Goal: Task Accomplishment & Management: Complete application form

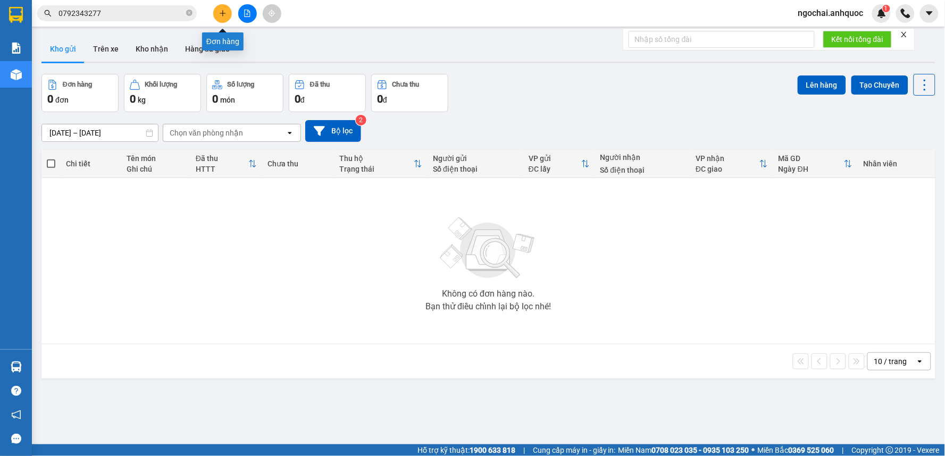
click at [226, 13] on icon "plus" at bounding box center [222, 13] width 7 height 7
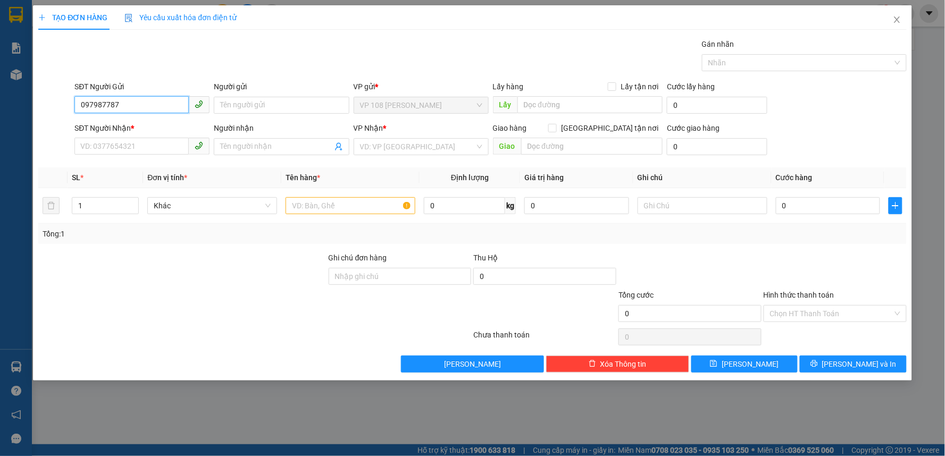
type input "0979877875"
click at [154, 122] on div "0979877875 - CHỊ TRANG" at bounding box center [142, 127] width 122 height 12
type input "CHỊ [PERSON_NAME]"
type input "0793886371"
type input "CHỊ TÂM"
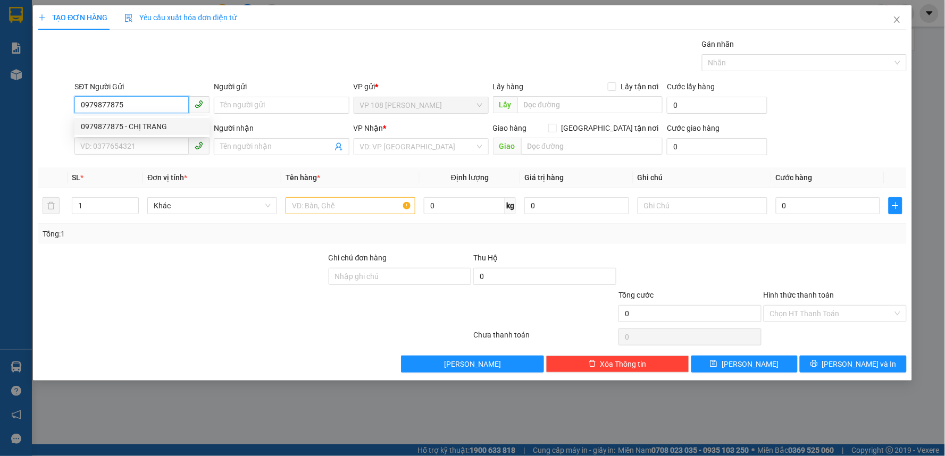
type input "ĐỐI DIỆN BIDV ÔNG [PERSON_NAME]"
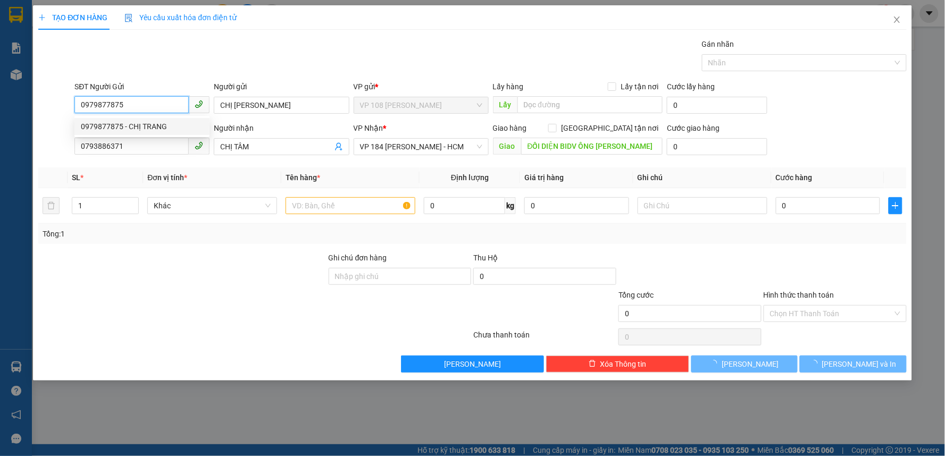
type input "30.000"
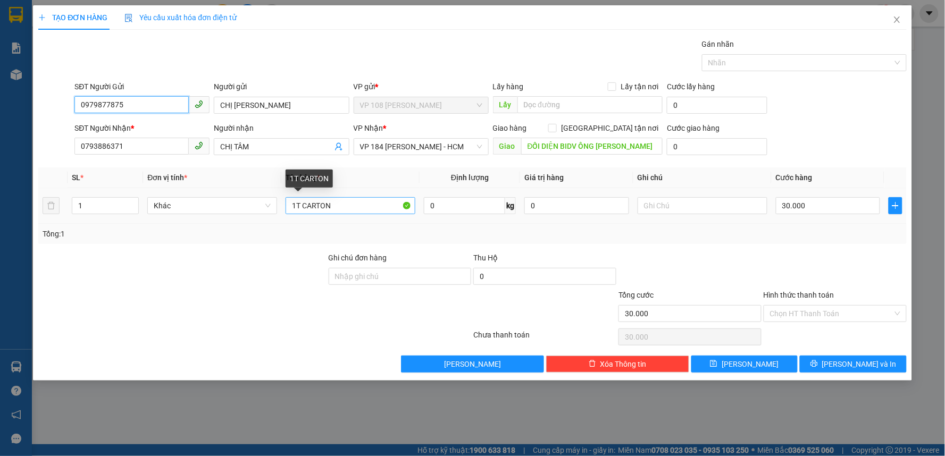
type input "0979877875"
click at [366, 205] on input "1T CARTON" at bounding box center [351, 205] width 130 height 17
type input "1K NILON SỮA"
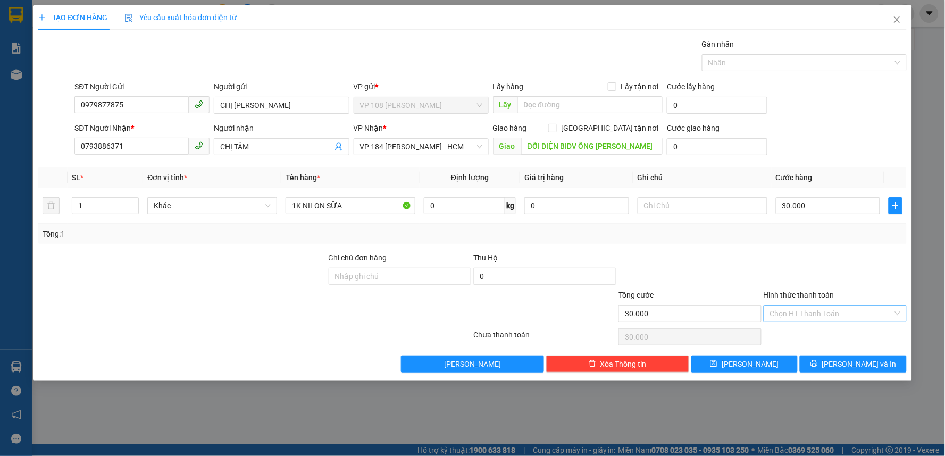
click at [855, 317] on input "Hình thức thanh toán" at bounding box center [831, 314] width 123 height 16
click at [849, 331] on div "Tại văn phòng" at bounding box center [836, 335] width 130 height 12
click at [843, 316] on span "Tại văn phòng" at bounding box center [835, 314] width 130 height 16
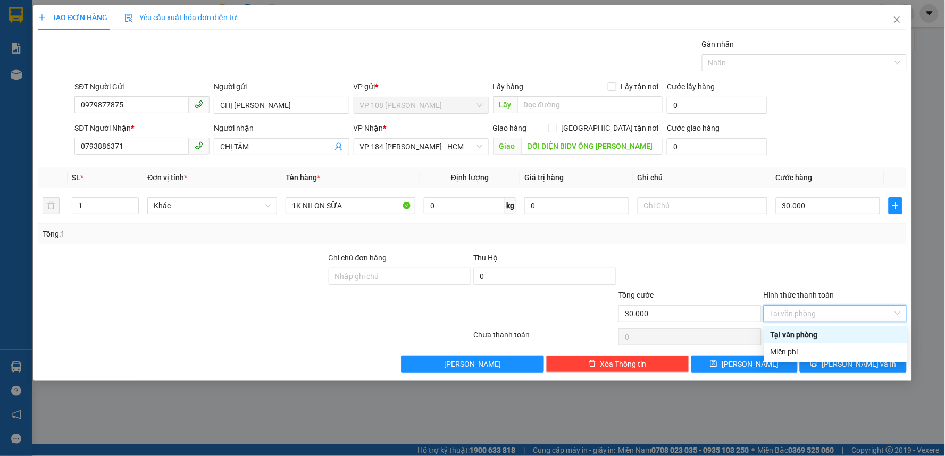
drag, startPoint x: 833, startPoint y: 352, endPoint x: 866, endPoint y: 278, distance: 80.7
click at [866, 278] on div "Transit Pickup Surcharge Ids Transit Deliver Surcharge Ids Transit Deliver Surc…" at bounding box center [472, 205] width 868 height 335
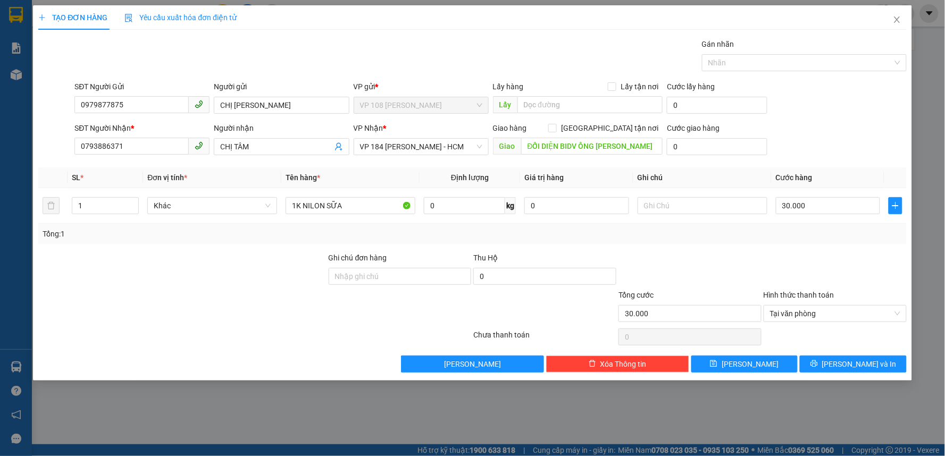
click at [866, 278] on div at bounding box center [835, 270] width 145 height 37
type input "30.000"
click at [842, 272] on div at bounding box center [835, 270] width 145 height 37
click at [846, 362] on span "[PERSON_NAME] và In" at bounding box center [859, 364] width 74 height 12
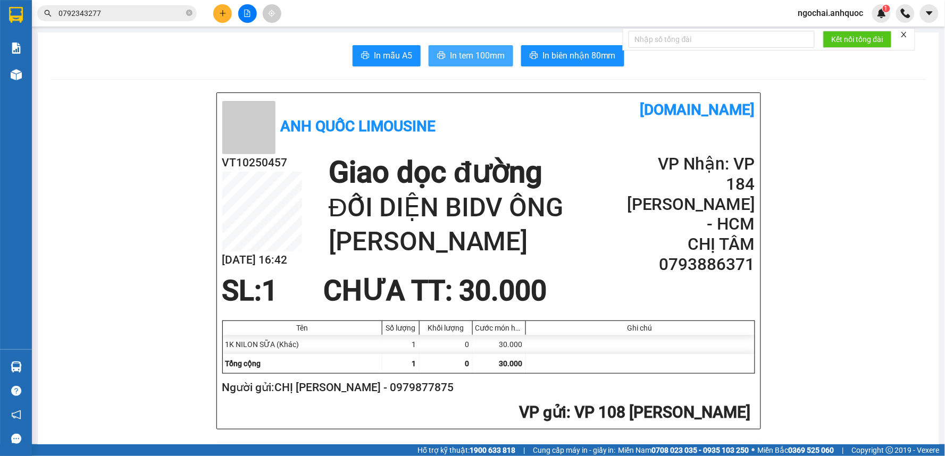
click at [474, 54] on span "In tem 100mm" at bounding box center [477, 55] width 55 height 13
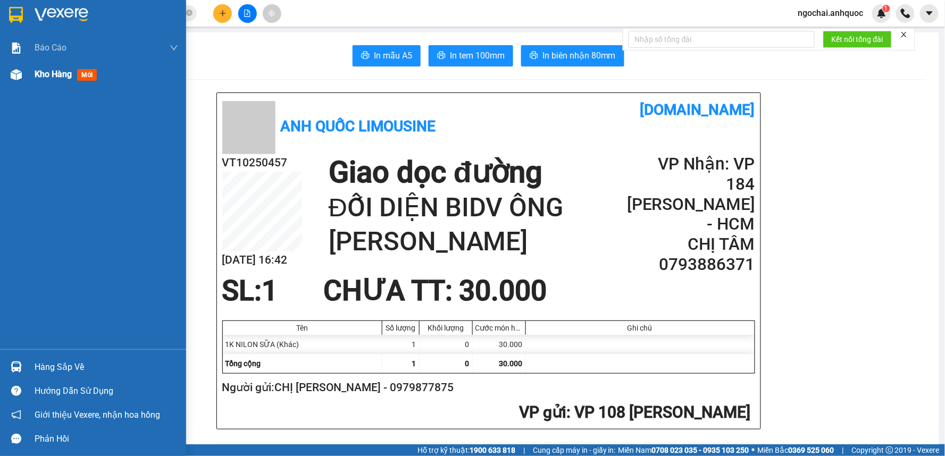
click at [62, 76] on span "Kho hàng" at bounding box center [53, 74] width 37 height 10
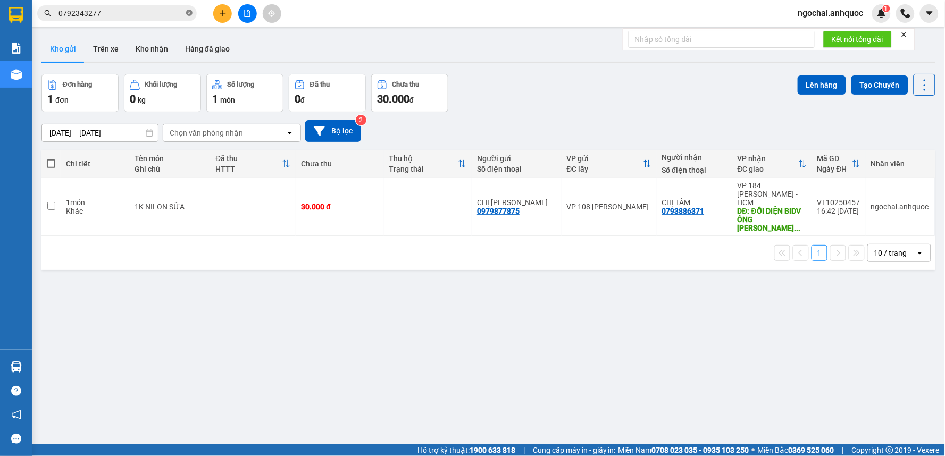
click at [191, 15] on icon "close-circle" at bounding box center [189, 13] width 6 height 6
click at [54, 202] on input "checkbox" at bounding box center [51, 206] width 8 height 8
checkbox input "true"
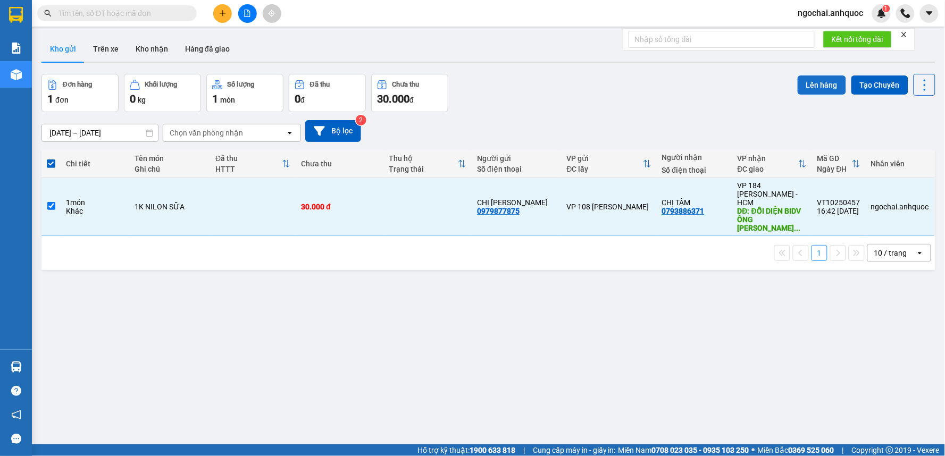
click at [823, 83] on button "Lên hàng" at bounding box center [822, 85] width 48 height 19
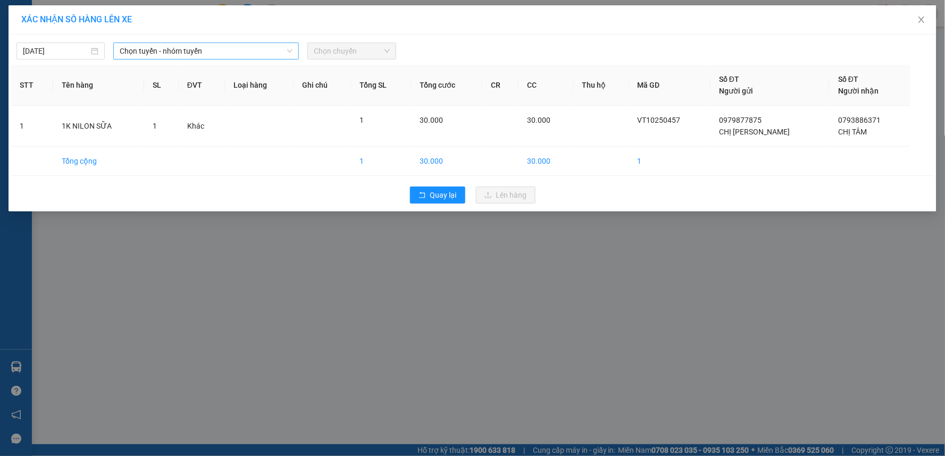
click at [234, 55] on span "Chọn tuyến - nhóm tuyến" at bounding box center [206, 51] width 173 height 16
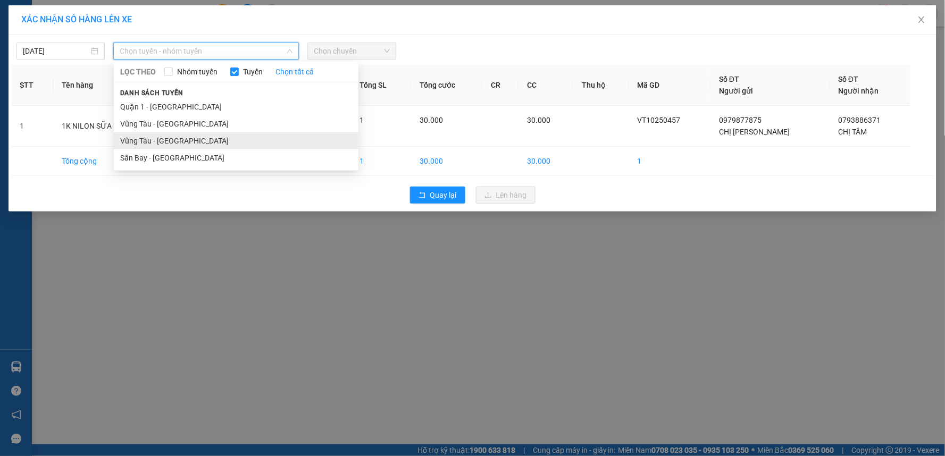
click at [204, 140] on li "Vũng Tàu - [GEOGRAPHIC_DATA]" at bounding box center [236, 140] width 245 height 17
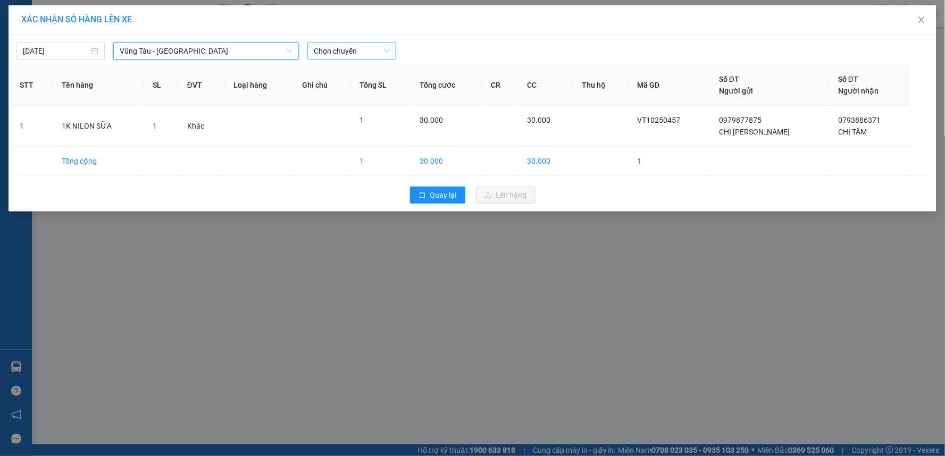
click at [350, 54] on span "Chọn chuyến" at bounding box center [352, 51] width 76 height 16
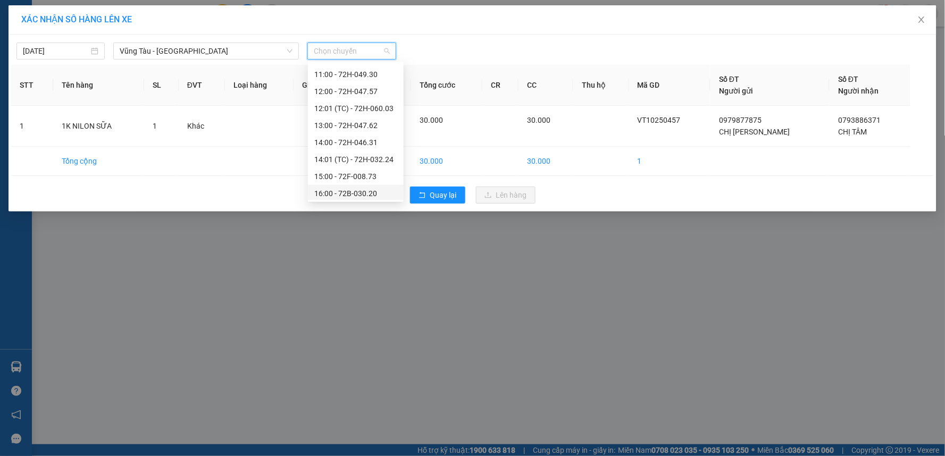
scroll to position [289, 0]
click at [349, 177] on div "18:00 - 72H-046.73" at bounding box center [355, 175] width 83 height 12
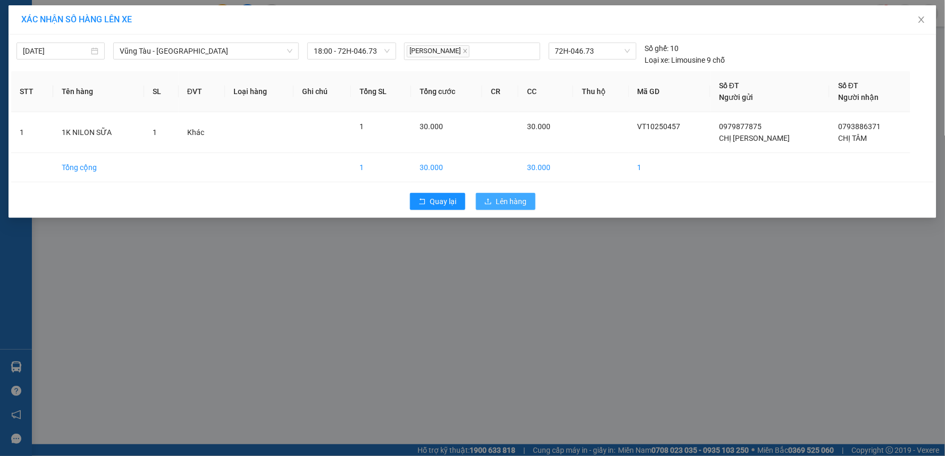
click at [517, 203] on span "Lên hàng" at bounding box center [511, 202] width 31 height 12
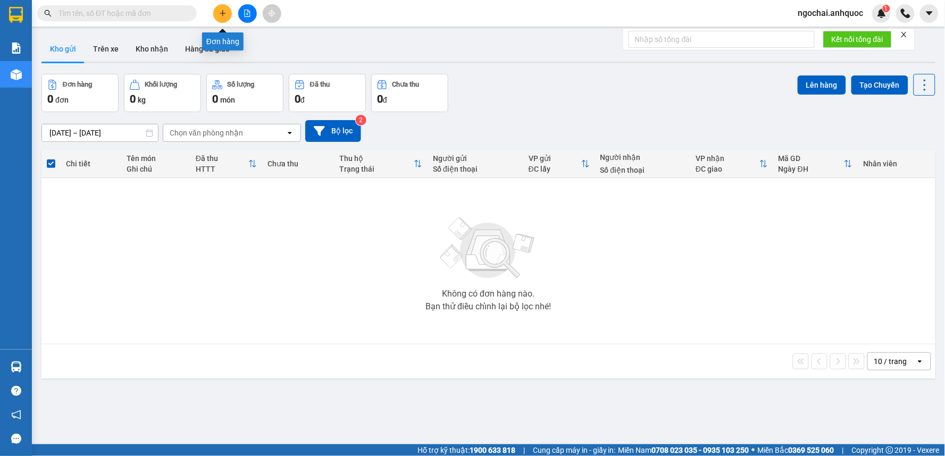
click at [225, 16] on icon "plus" at bounding box center [222, 13] width 7 height 7
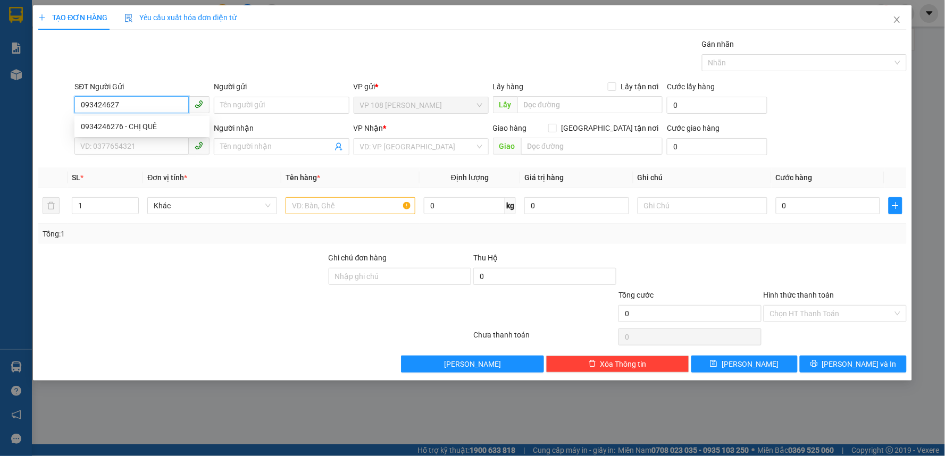
type input "0934246276"
click at [178, 121] on div "0934246276 - CHỊ QUẾ" at bounding box center [142, 127] width 122 height 12
type input "CHỊ QUẾ"
type input "0962615052"
type input "GARAGE [GEOGRAPHIC_DATA]"
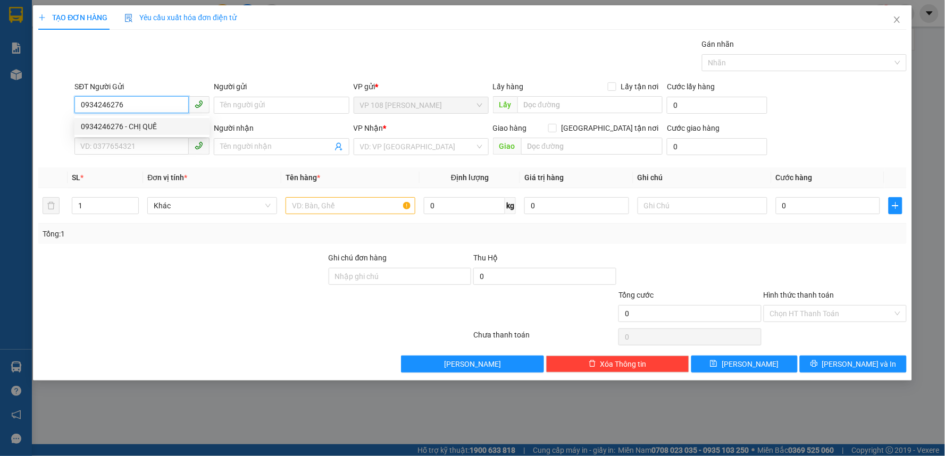
type input "DD ỦY BAN [GEOGRAPHIC_DATA] [GEOGRAPHIC_DATA]"
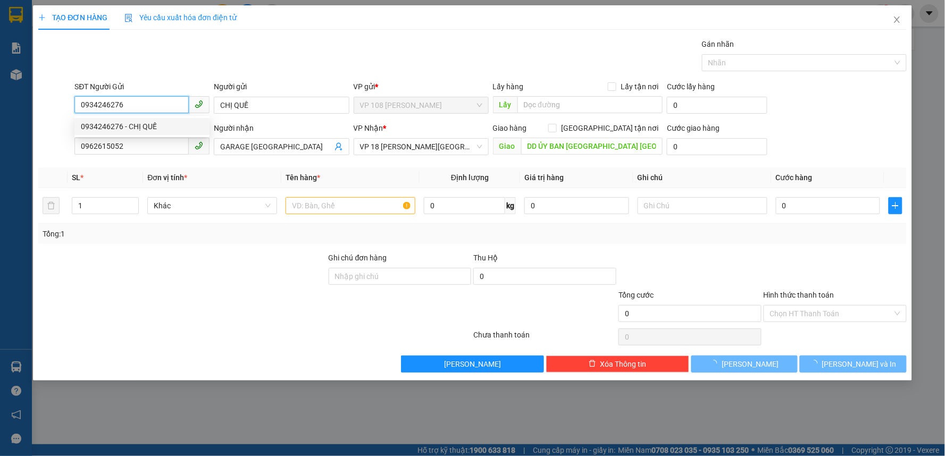
type input "20.000"
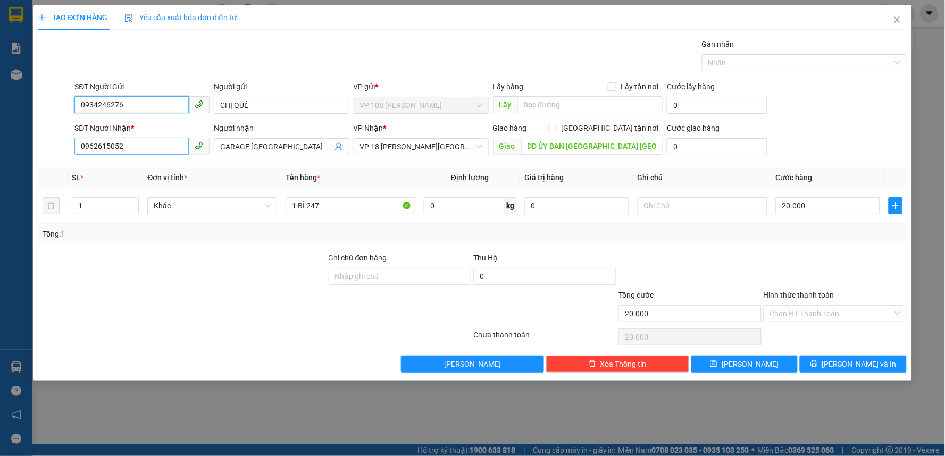
type input "0934246276"
click at [124, 153] on input "0962615052" at bounding box center [131, 146] width 114 height 17
type input "0764546113"
click at [129, 168] on div "0764546113 - [PERSON_NAME]" at bounding box center [142, 168] width 122 height 12
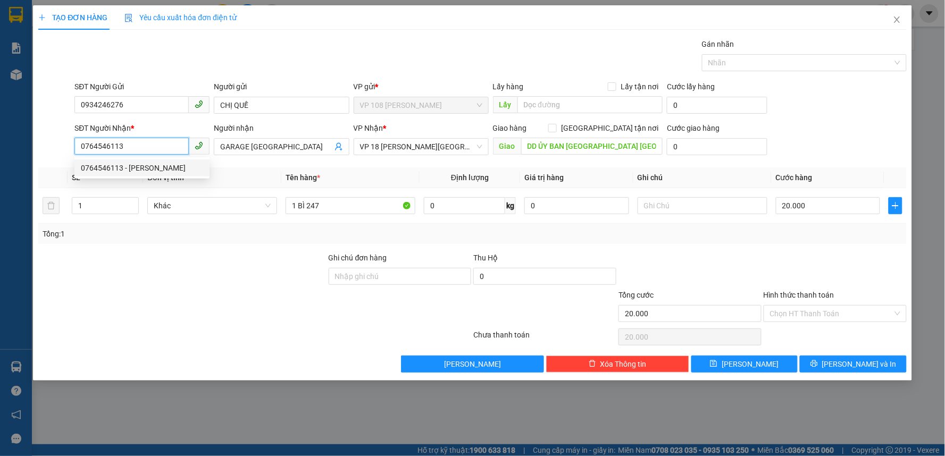
type input "ANH THỊNH"
type input "VINFAST [GEOGRAPHIC_DATA]"
type input "0764546113"
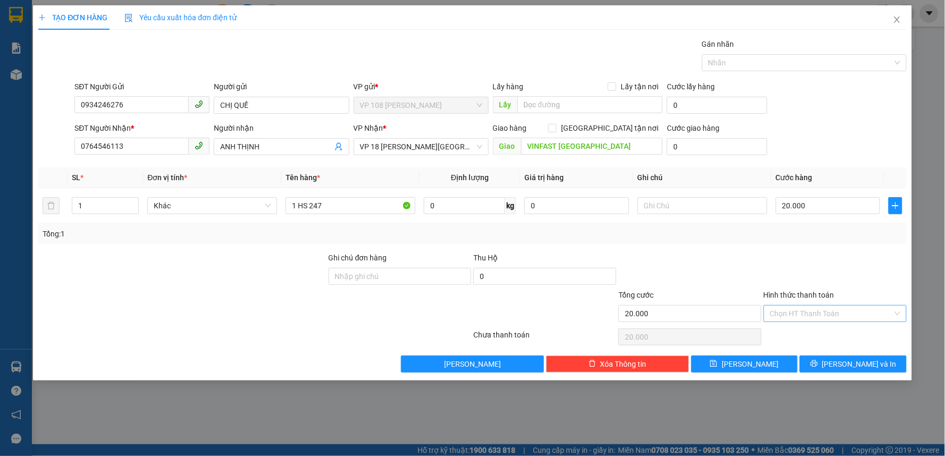
click at [828, 312] on input "Hình thức thanh toán" at bounding box center [831, 314] width 123 height 16
click at [815, 336] on div "Tại văn phòng" at bounding box center [836, 335] width 130 height 12
type input "0"
click at [879, 366] on button "[PERSON_NAME] và In" at bounding box center [853, 364] width 107 height 17
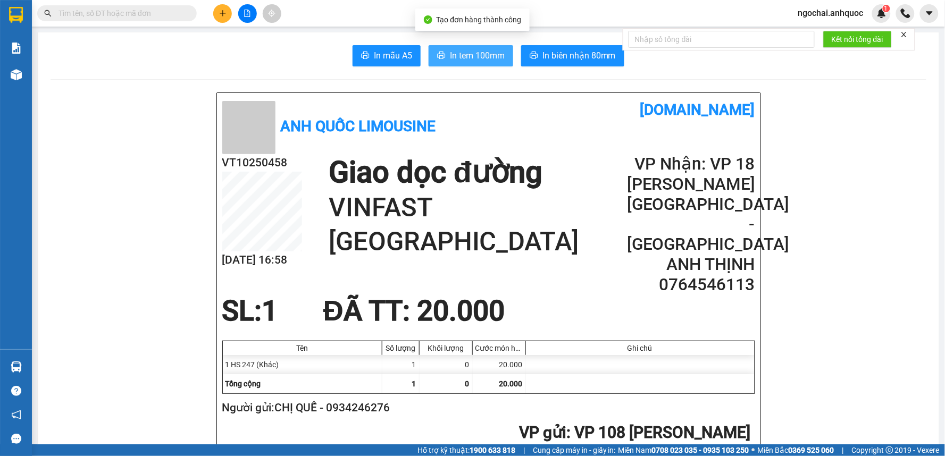
click at [463, 53] on span "In tem 100mm" at bounding box center [477, 55] width 55 height 13
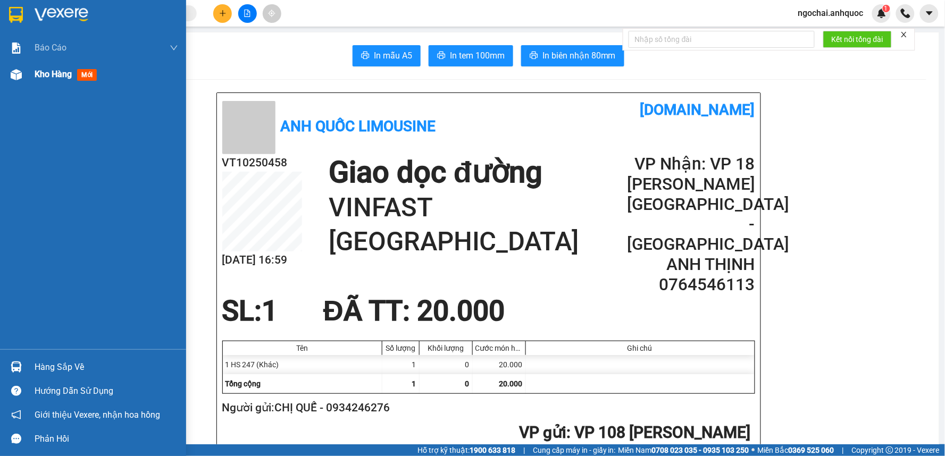
click at [51, 74] on span "Kho hàng" at bounding box center [53, 74] width 37 height 10
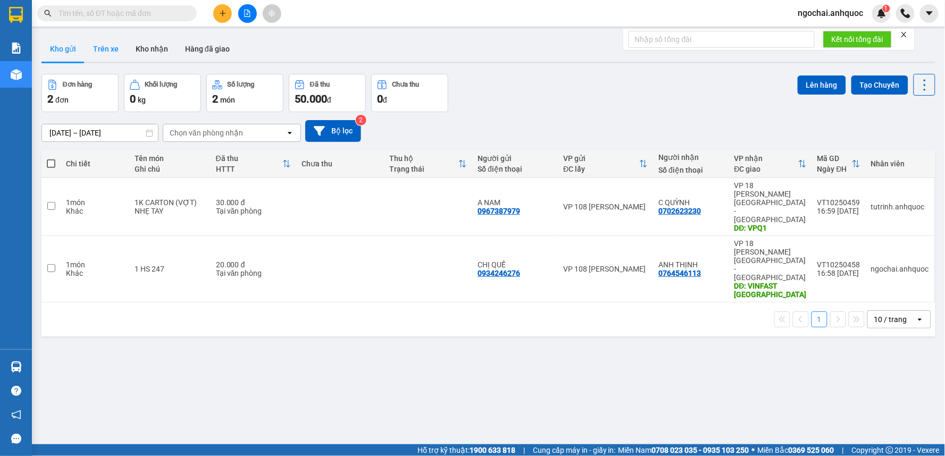
click at [112, 50] on button "Trên xe" at bounding box center [106, 49] width 43 height 26
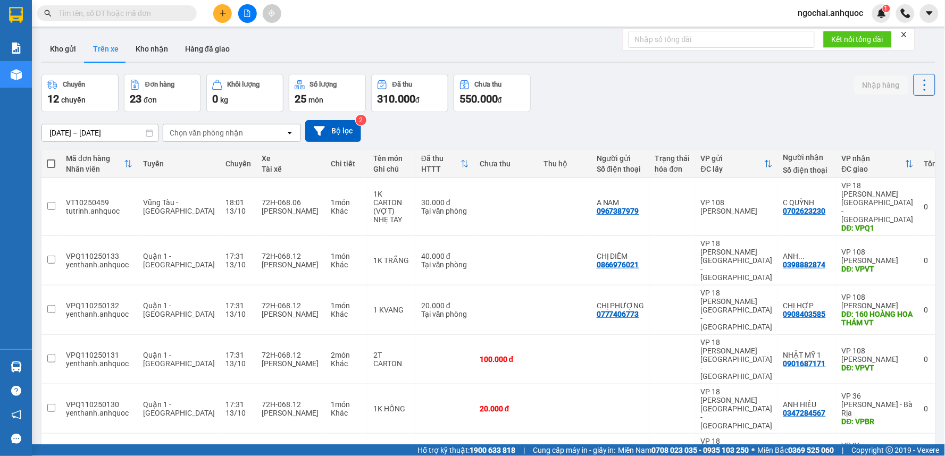
click at [146, 14] on input "text" at bounding box center [122, 13] width 126 height 12
